Goal: Book appointment/travel/reservation

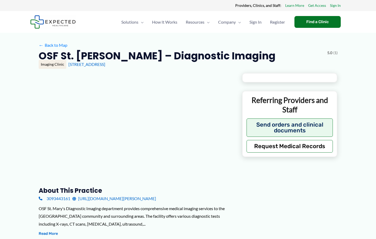
type input "**********"
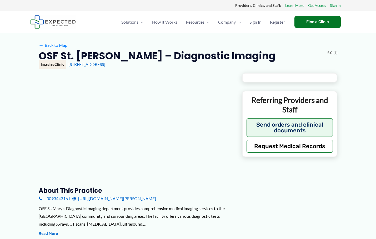
type input "**********"
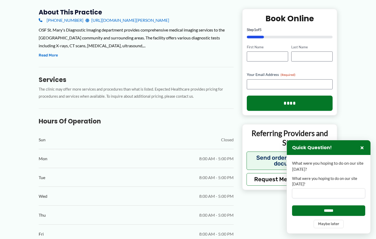
scroll to position [24, 0]
